Goal: Information Seeking & Learning: Learn about a topic

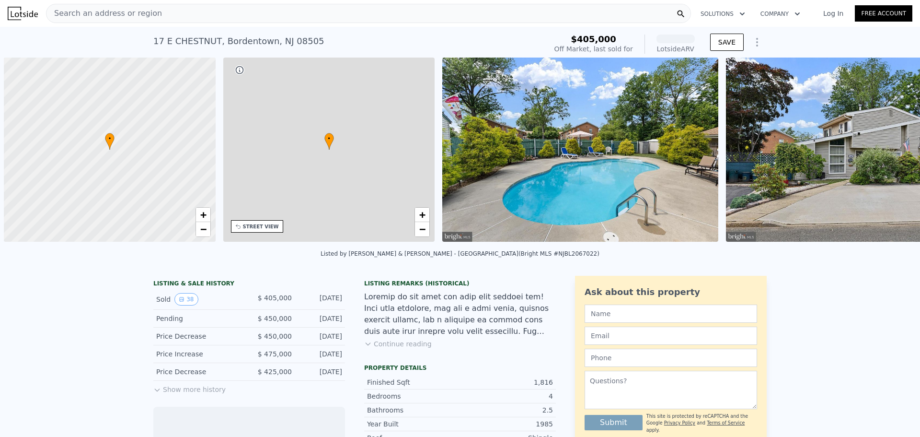
scroll to position [0, 4]
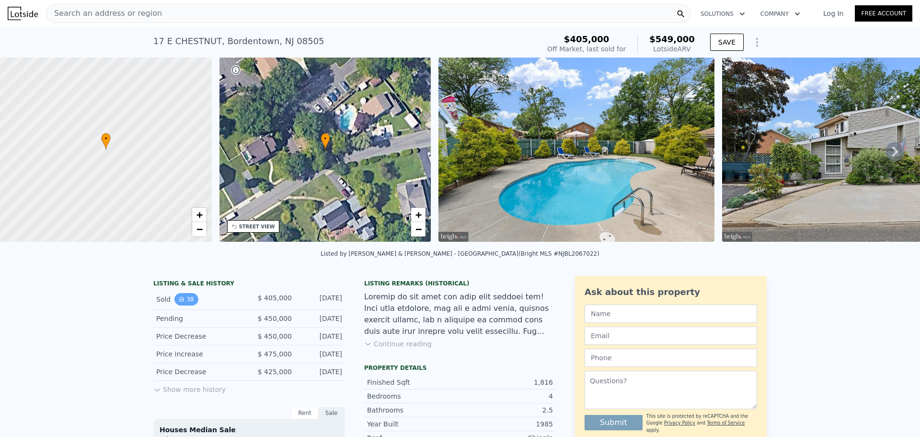
click at [188, 304] on button "38" at bounding box center [185, 299] width 23 height 12
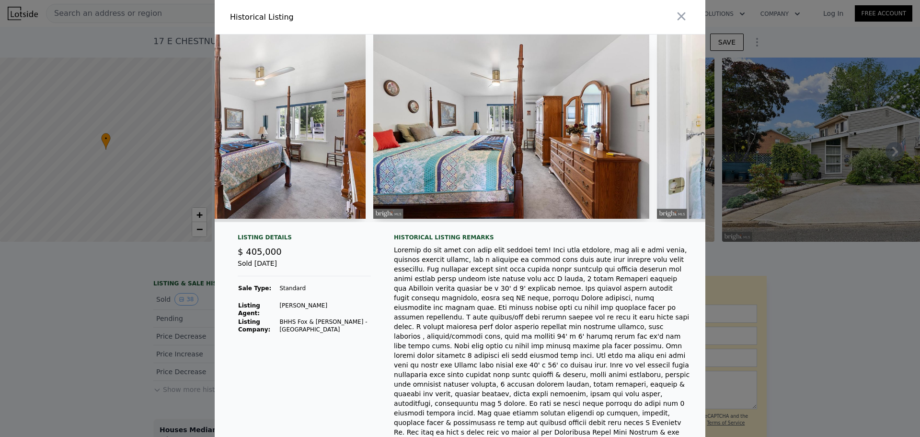
scroll to position [0, 3836]
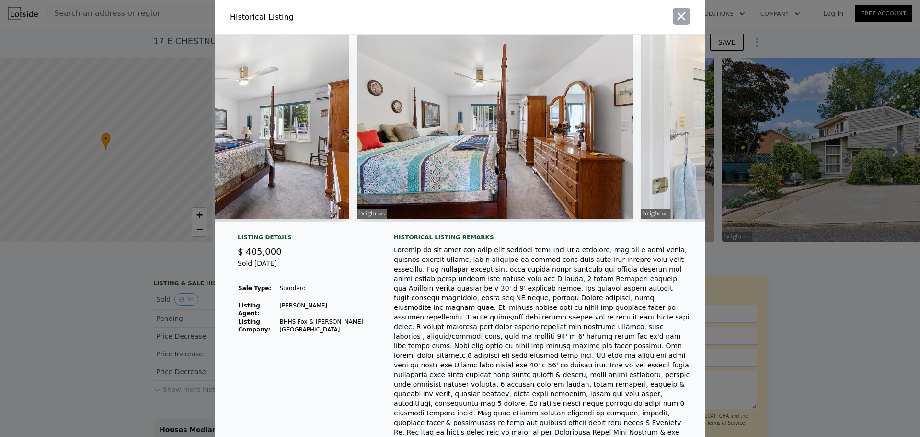
click at [670, 19] on div at bounding box center [585, 17] width 242 height 34
click at [675, 21] on icon "button" at bounding box center [681, 16] width 13 height 13
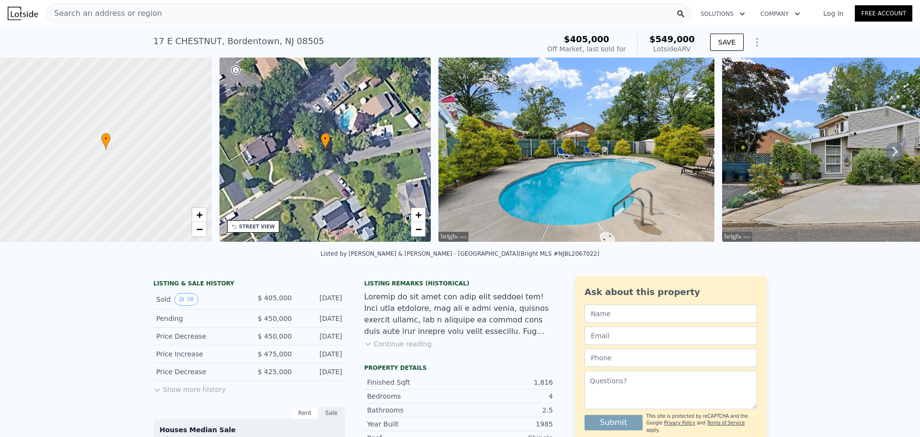
click at [209, 14] on div "Search an address or region" at bounding box center [368, 13] width 645 height 19
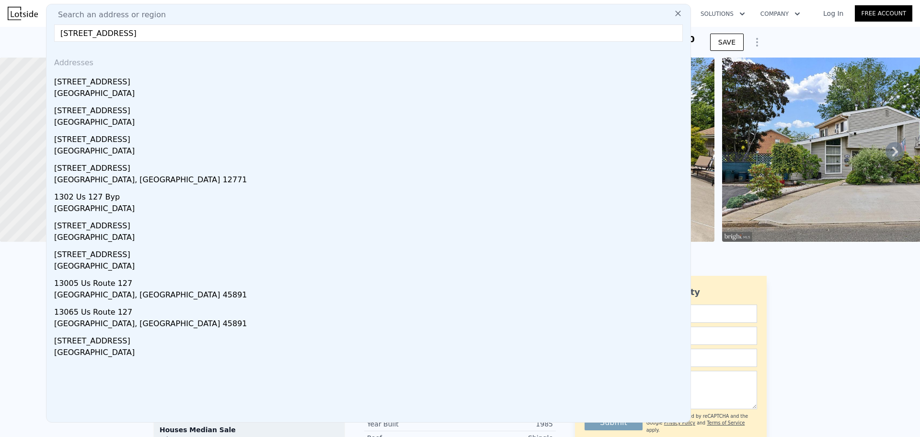
type input "127 US Highway 130, Bordentown, N"
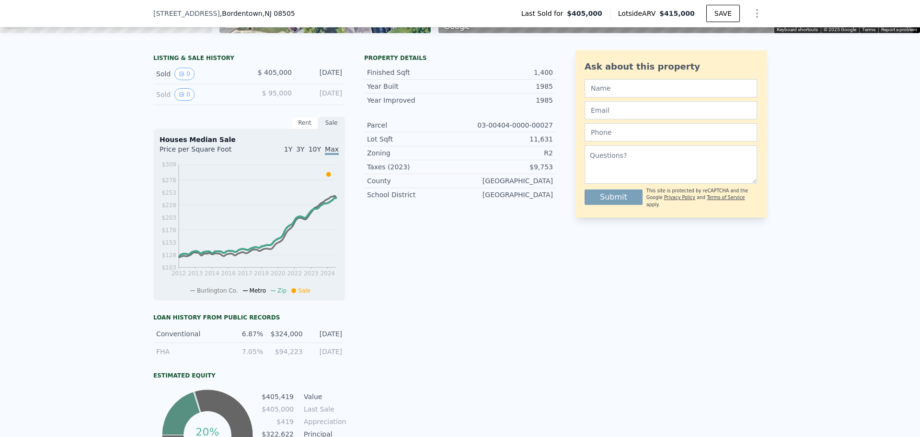
scroll to position [93, 0]
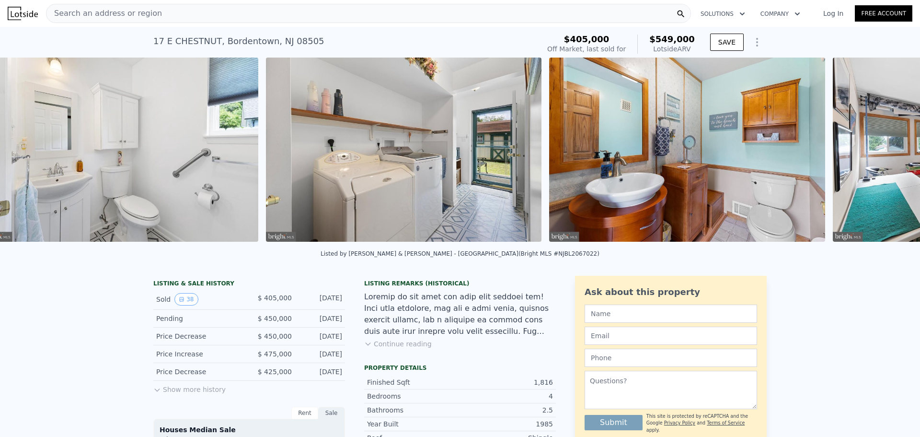
scroll to position [0, 4693]
